Goal: Navigation & Orientation: Find specific page/section

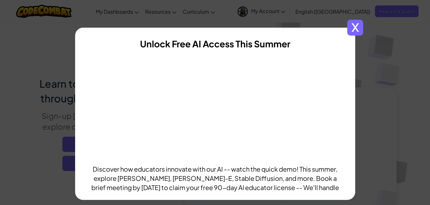
click at [356, 26] on span "x" at bounding box center [355, 28] width 16 height 16
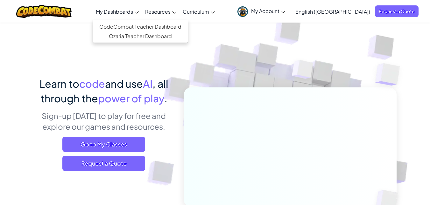
click at [133, 13] on span "My Dashboards" at bounding box center [114, 11] width 37 height 7
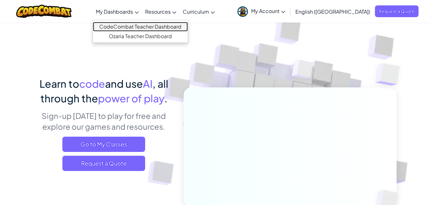
click at [147, 28] on link "CodeCombat Teacher Dashboard" at bounding box center [140, 27] width 95 height 10
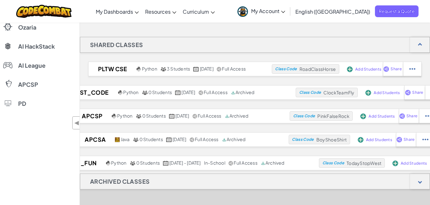
scroll to position [96, 0]
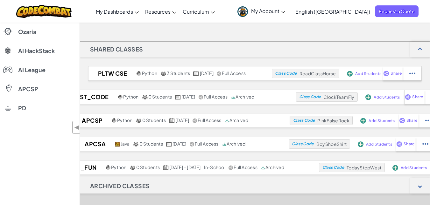
click at [104, 108] on div "Shared Classes PLTW CSE Python 3 Students [DATE] Full Access Class Code RoadCla…" at bounding box center [255, 108] width 350 height 134
click at [77, 125] on span "◀" at bounding box center [76, 127] width 5 height 9
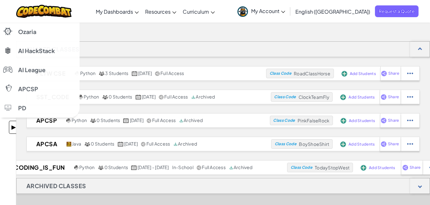
click at [11, 127] on span "▶" at bounding box center [13, 127] width 5 height 9
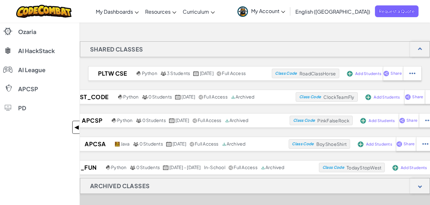
click at [76, 129] on span "◀" at bounding box center [76, 127] width 5 height 9
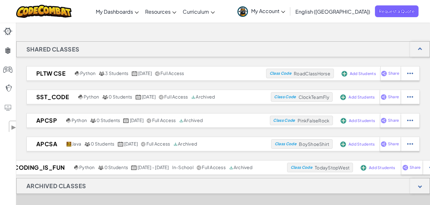
click at [287, 52] on div "Shared Classes" at bounding box center [223, 49] width 414 height 16
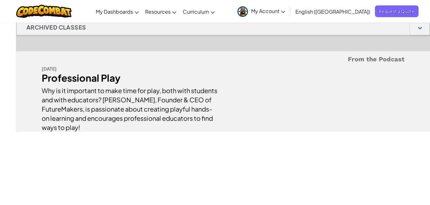
scroll to position [255, 0]
